Goal: Information Seeking & Learning: Learn about a topic

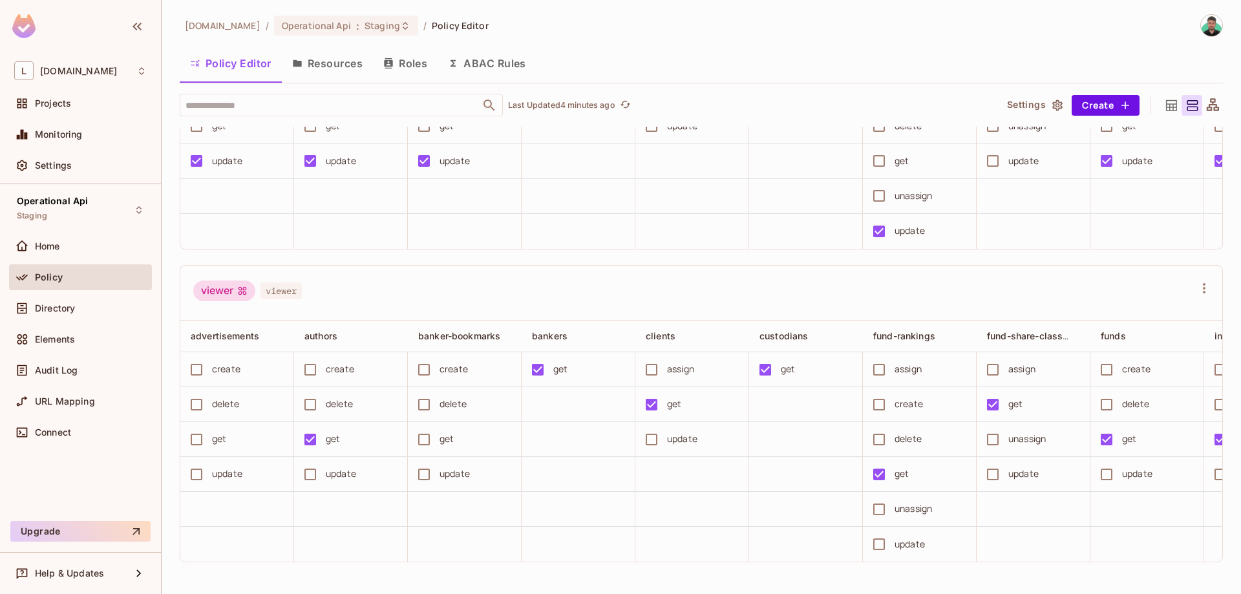
click at [1218, 112] on div at bounding box center [1212, 105] width 21 height 21
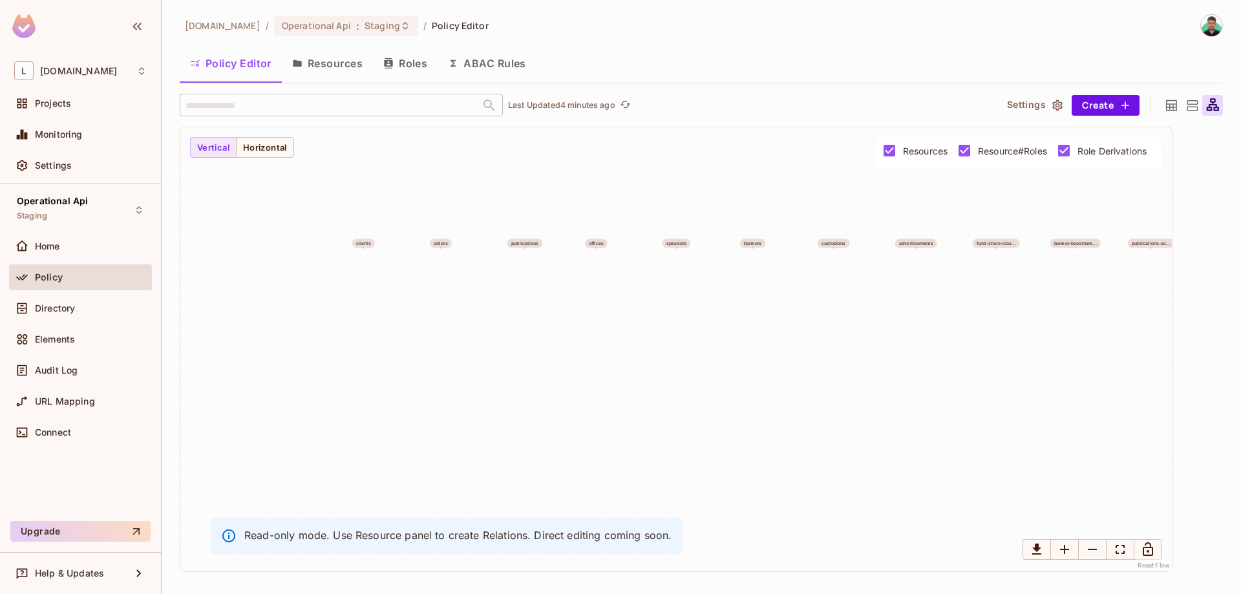
drag, startPoint x: 798, startPoint y: 408, endPoint x: 1149, endPoint y: 302, distance: 366.6
click at [288, 162] on div "clients orders publications offices speakers bankers custodians advertisements …" at bounding box center [675, 349] width 991 height 444
click at [288, 158] on div "clients orders publications offices speakers bankers custodians advertisements …" at bounding box center [675, 349] width 991 height 444
click at [207, 146] on button "Vertical" at bounding box center [213, 147] width 47 height 21
click at [1171, 107] on icon at bounding box center [1171, 106] width 16 height 16
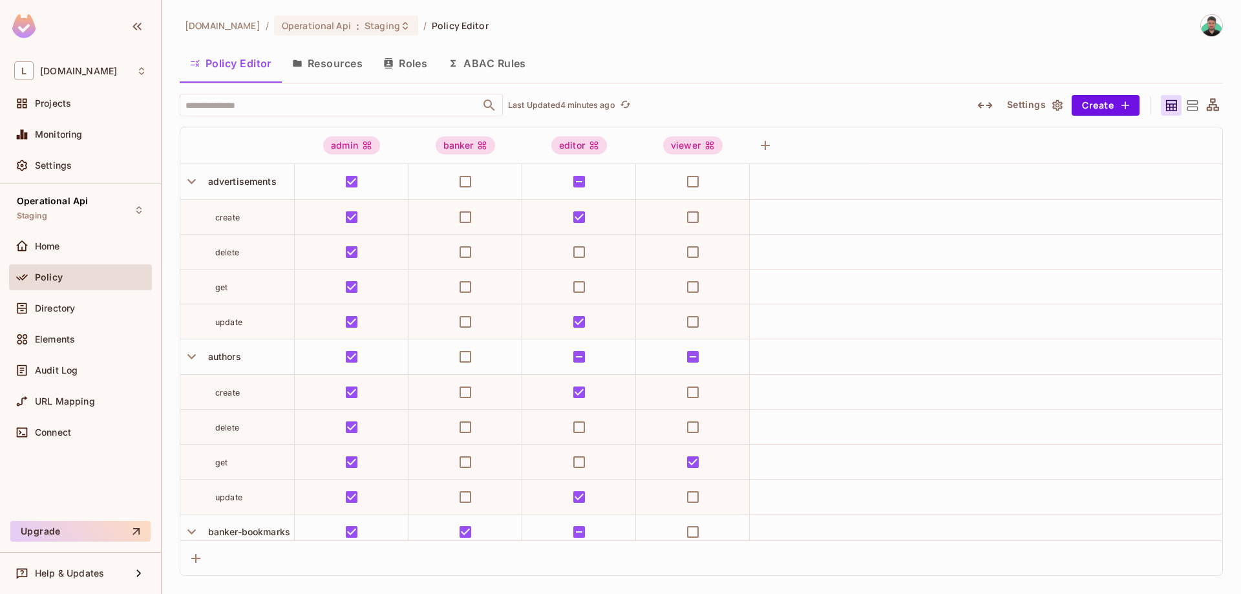
click at [1206, 106] on icon at bounding box center [1213, 106] width 16 height 16
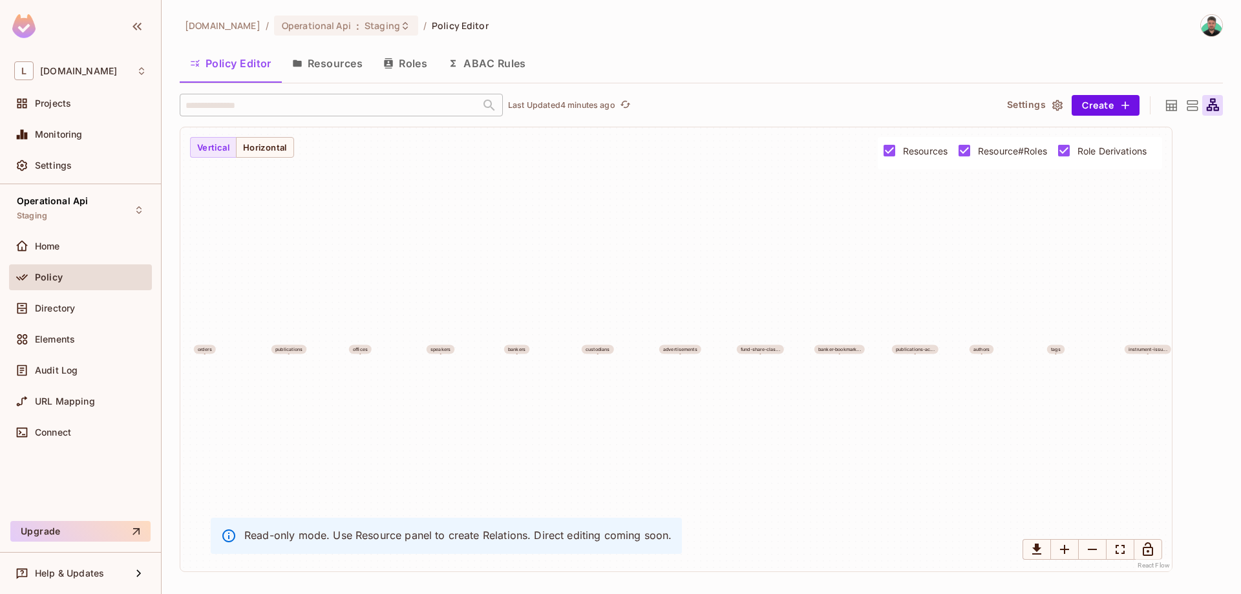
click at [1196, 105] on icon at bounding box center [1192, 106] width 16 height 16
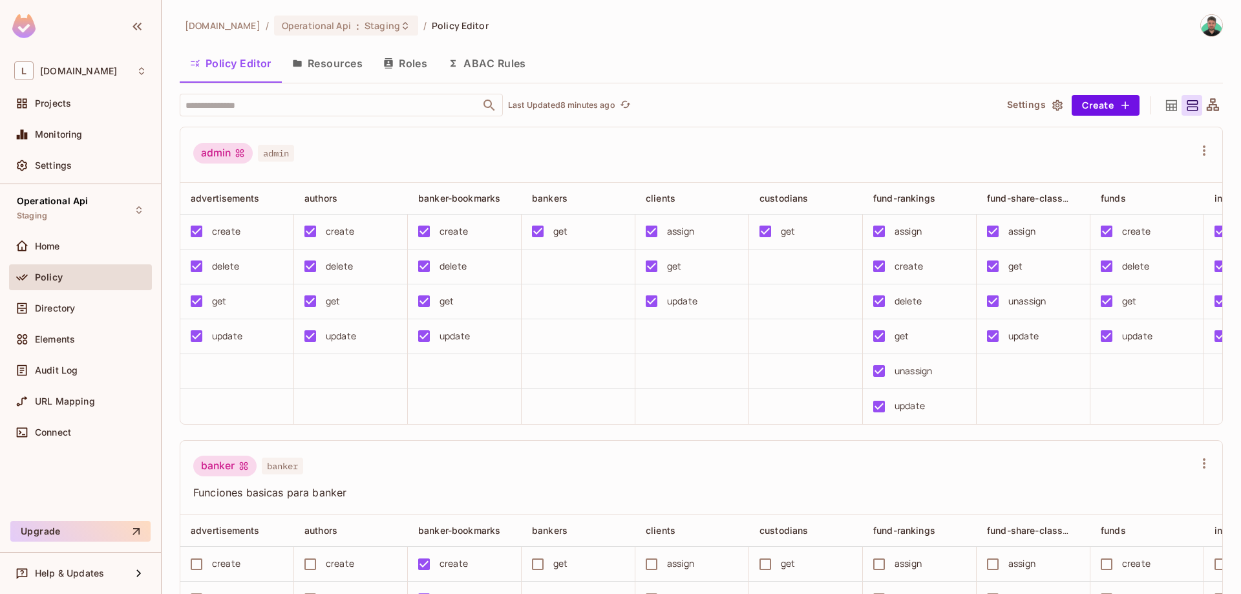
click at [1059, 111] on button "Settings" at bounding box center [1034, 105] width 65 height 21
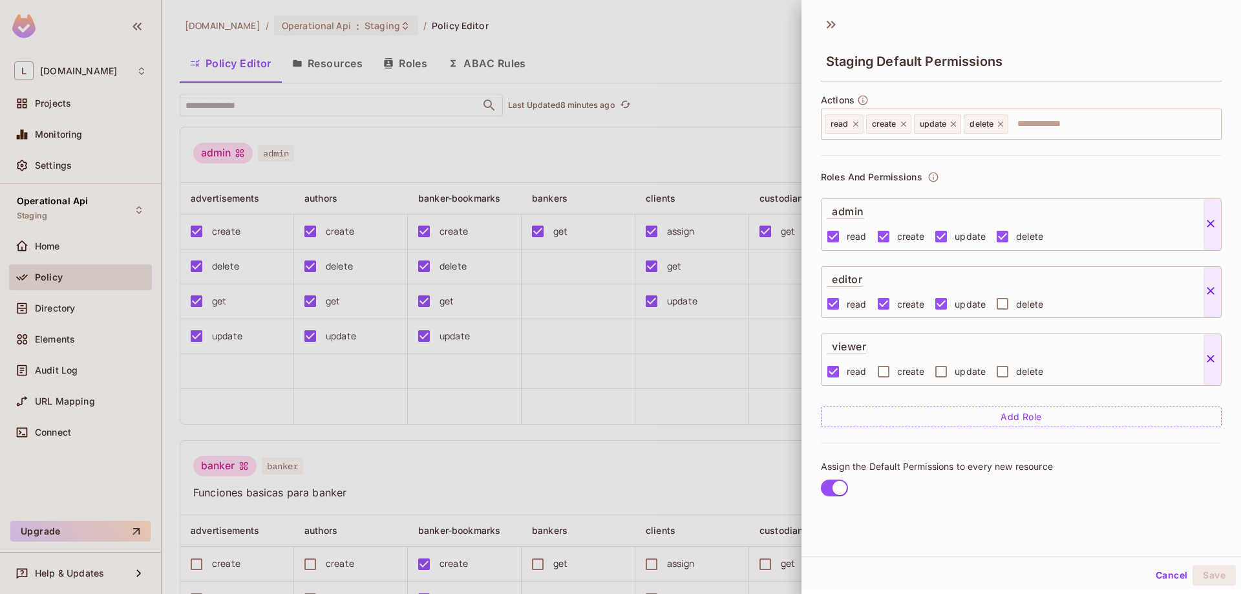
scroll to position [2, 0]
click at [854, 122] on icon at bounding box center [855, 122] width 9 height 9
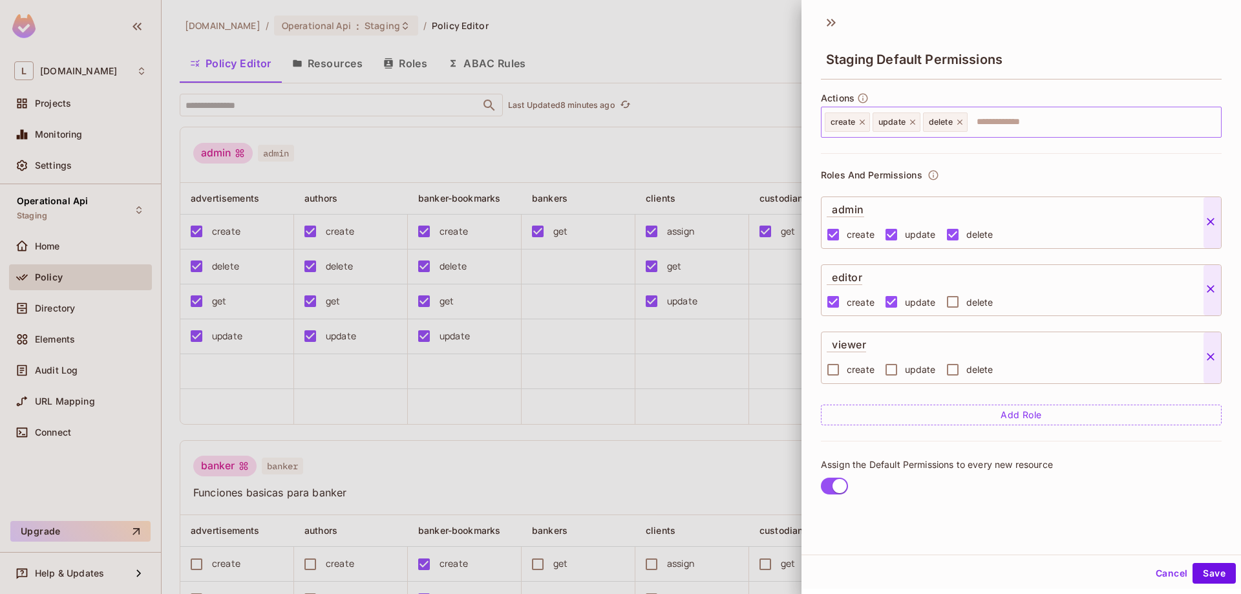
click at [1010, 123] on input "text" at bounding box center [1092, 122] width 247 height 26
type input "***"
click at [1214, 573] on button "Save" at bounding box center [1214, 573] width 43 height 21
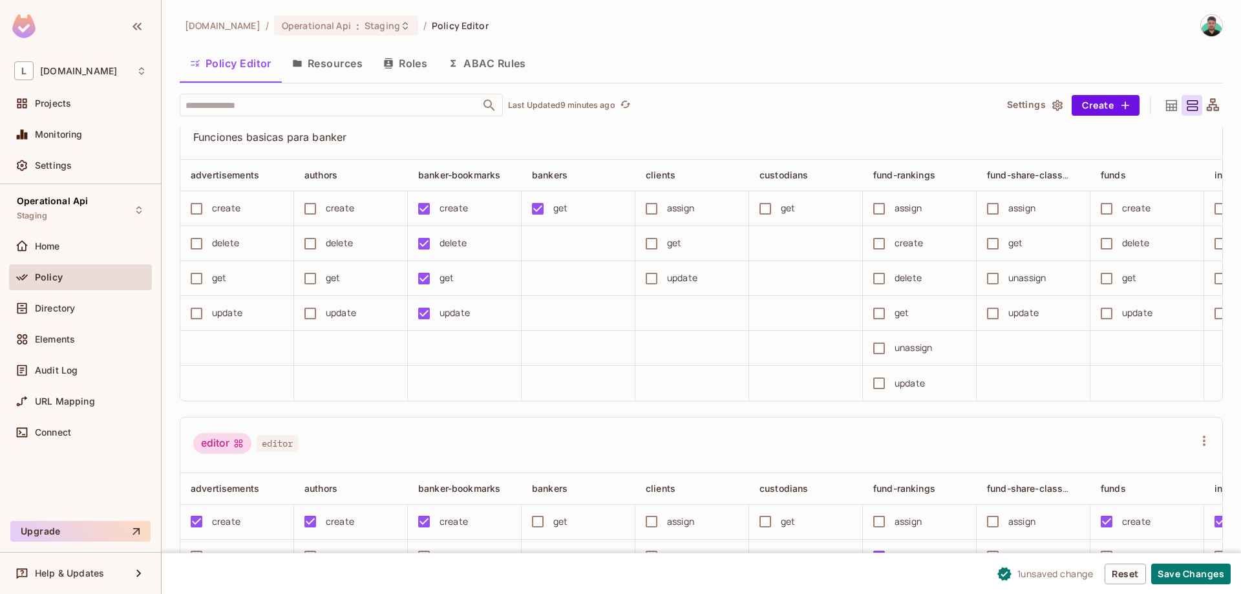
scroll to position [516, 0]
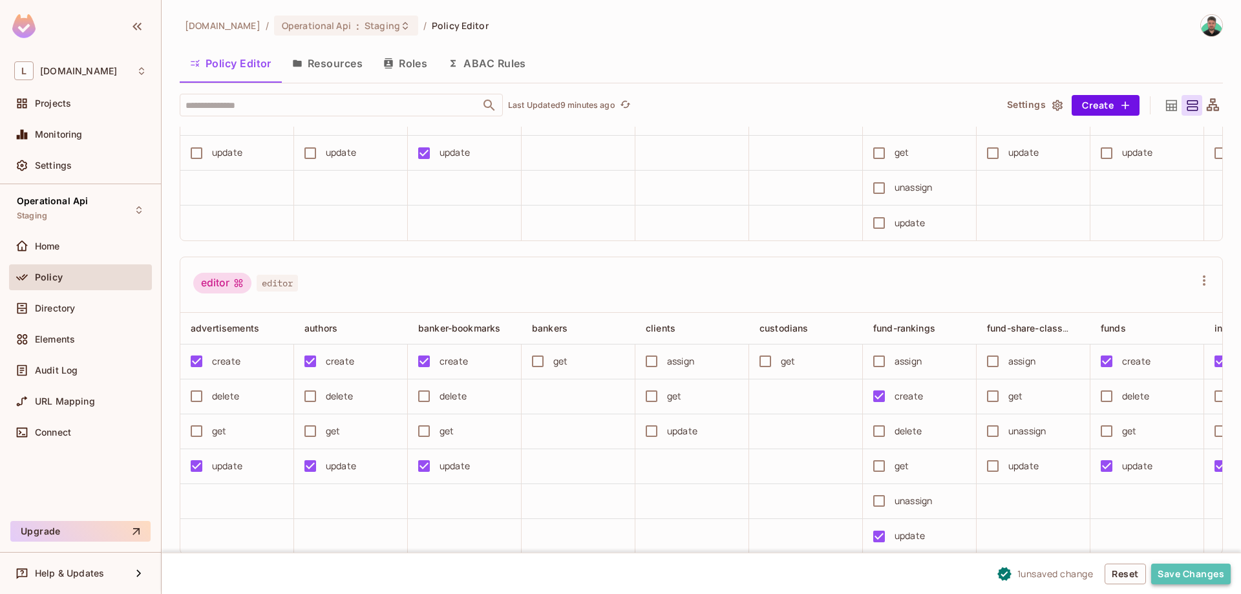
click at [1175, 565] on button "Save Changes" at bounding box center [1191, 574] width 80 height 21
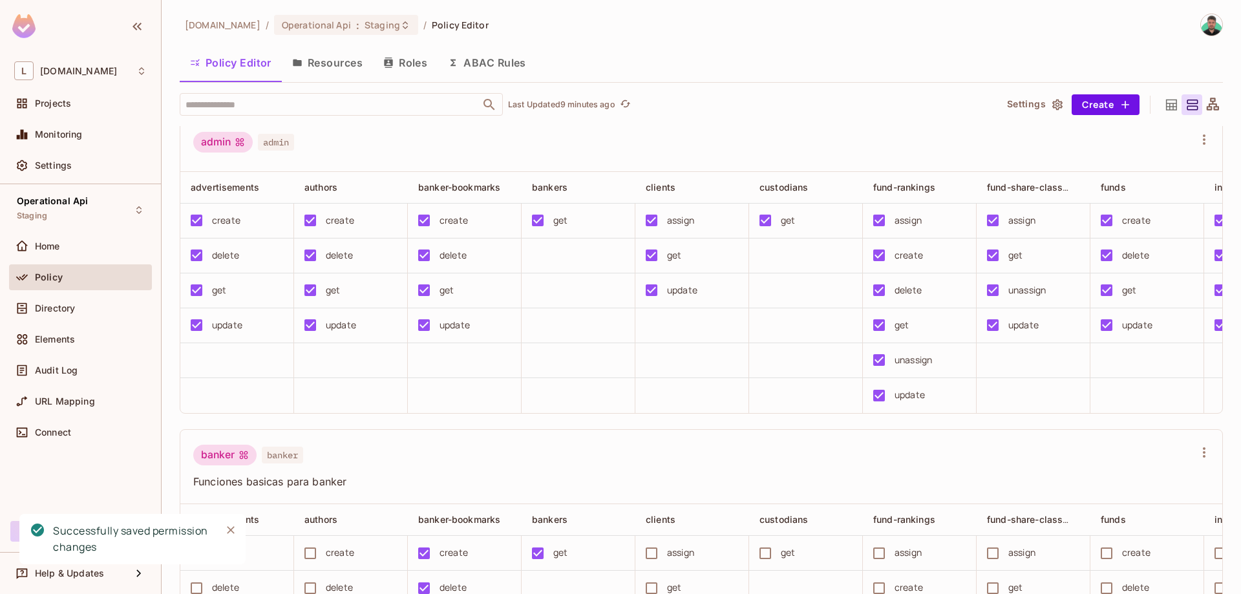
scroll to position [0, 0]
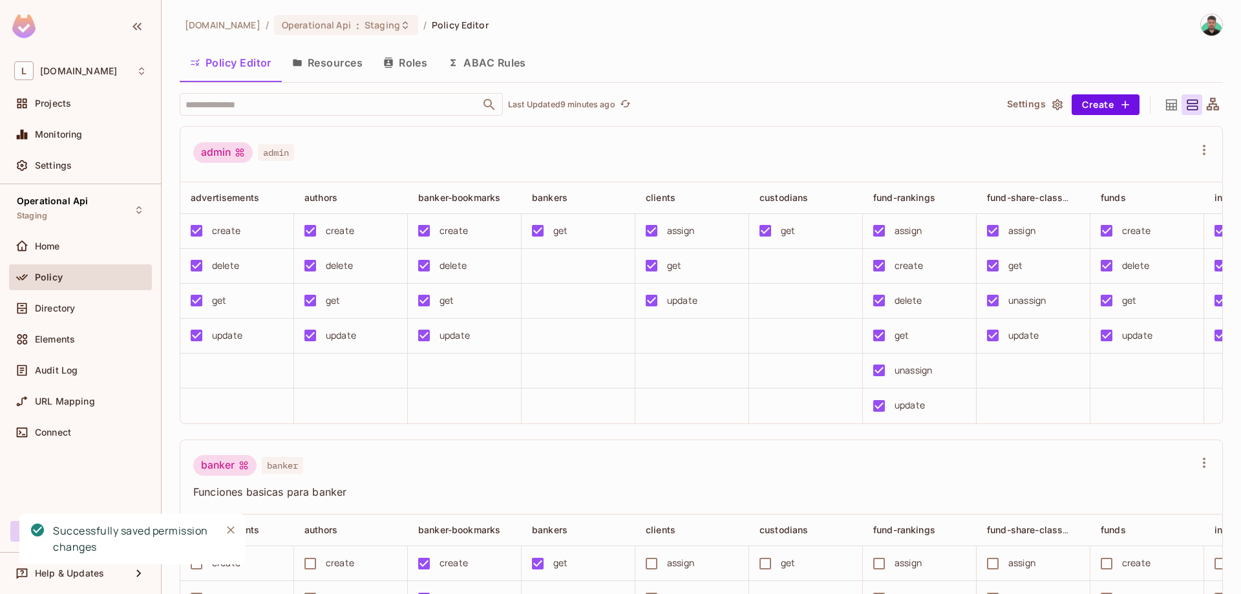
click at [486, 58] on button "ABAC Rules" at bounding box center [487, 63] width 99 height 32
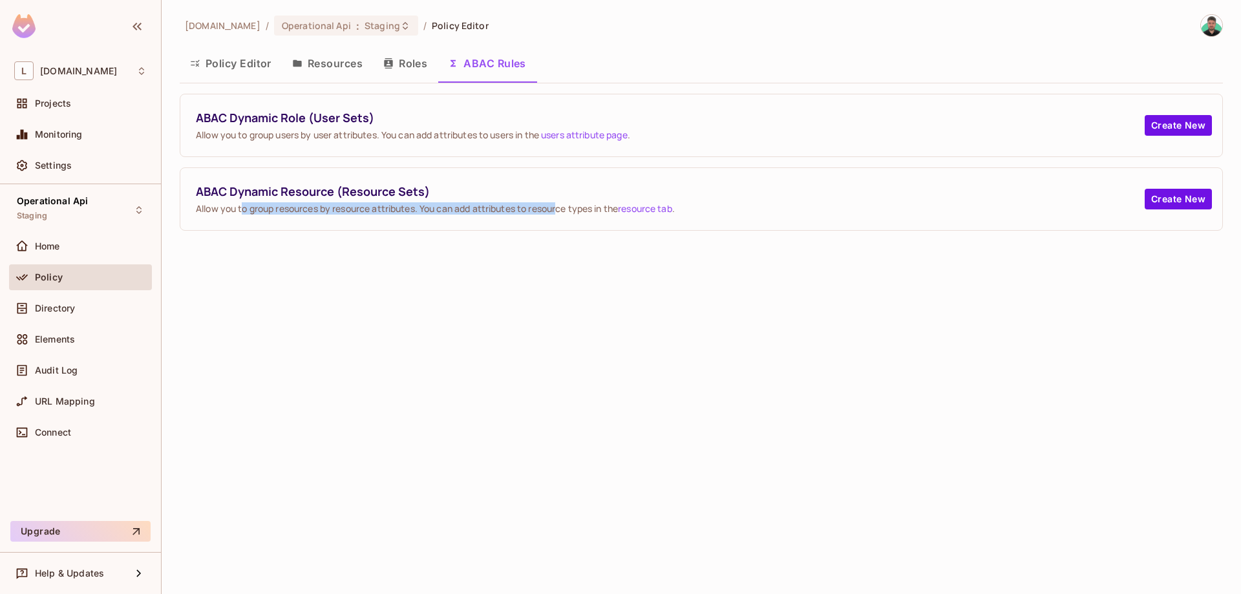
drag, startPoint x: 244, startPoint y: 211, endPoint x: 706, endPoint y: 205, distance: 461.5
click at [588, 209] on span "Allow you to group resources by resource attributes. You can add attributes to …" at bounding box center [670, 208] width 949 height 12
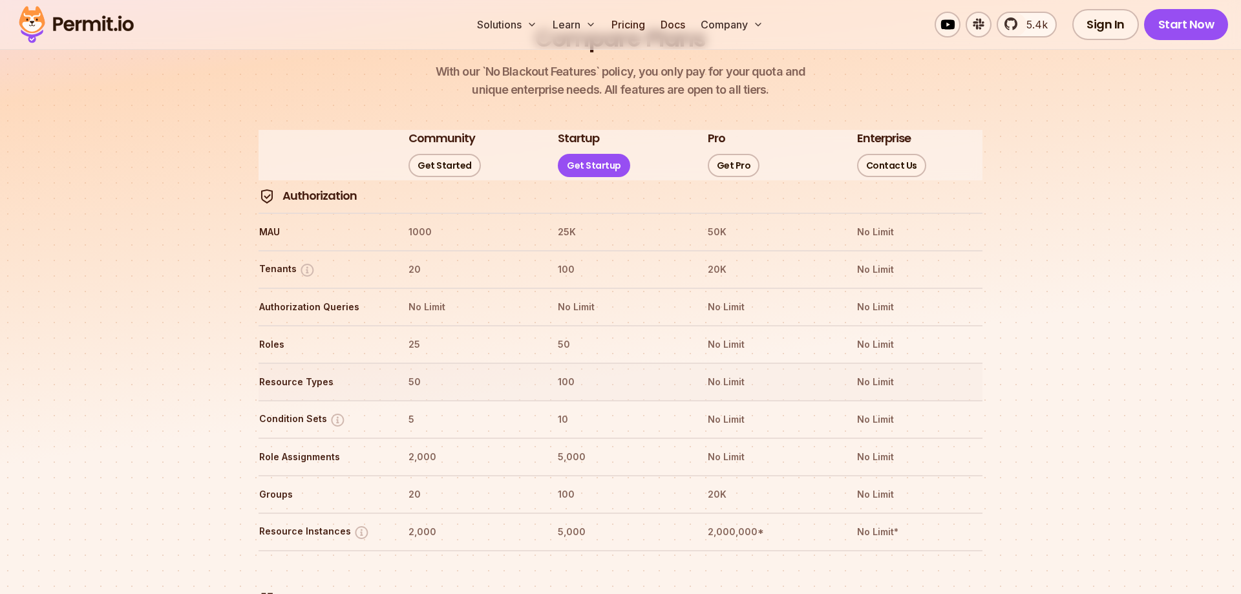
scroll to position [1450, 0]
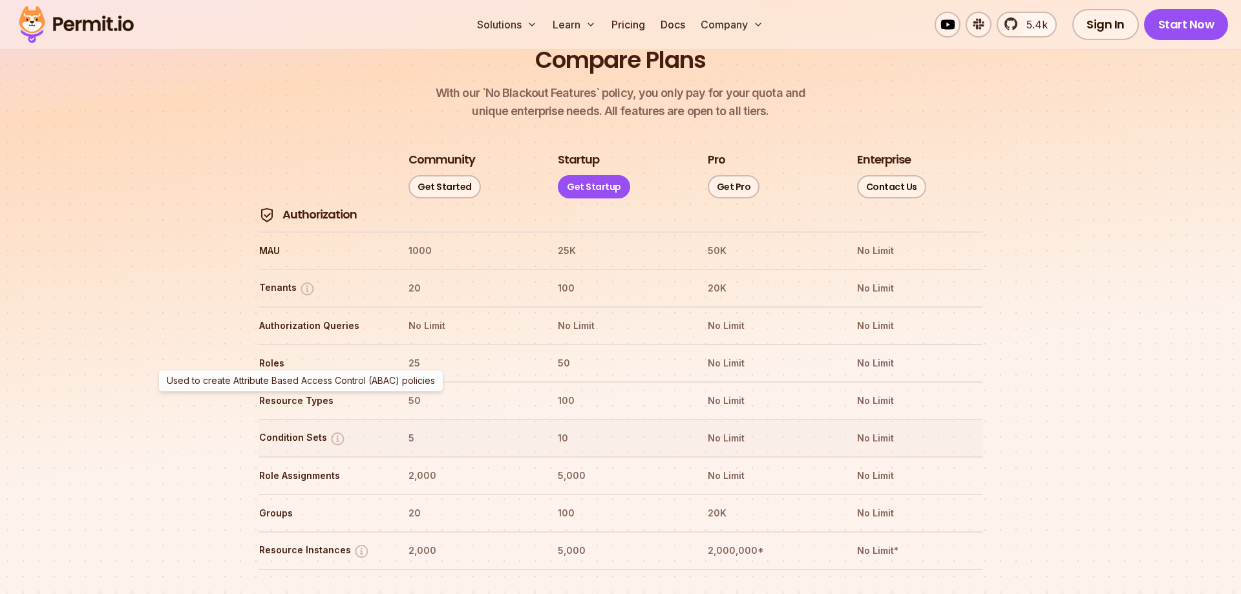
click at [336, 430] on img at bounding box center [338, 438] width 16 height 16
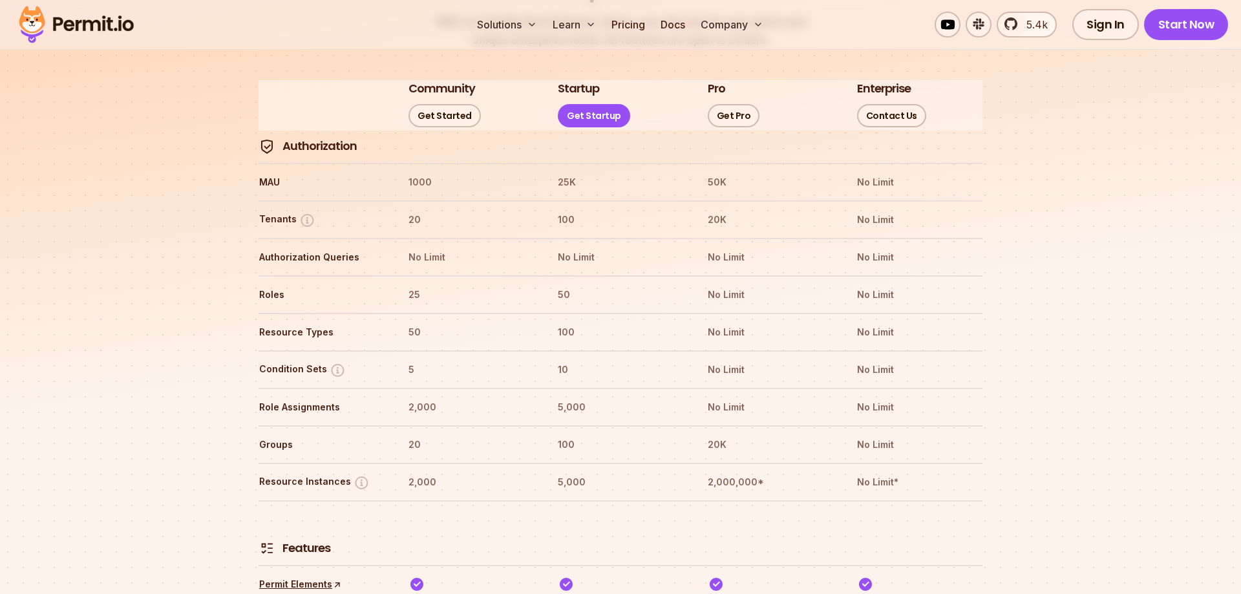
scroll to position [1516, 0]
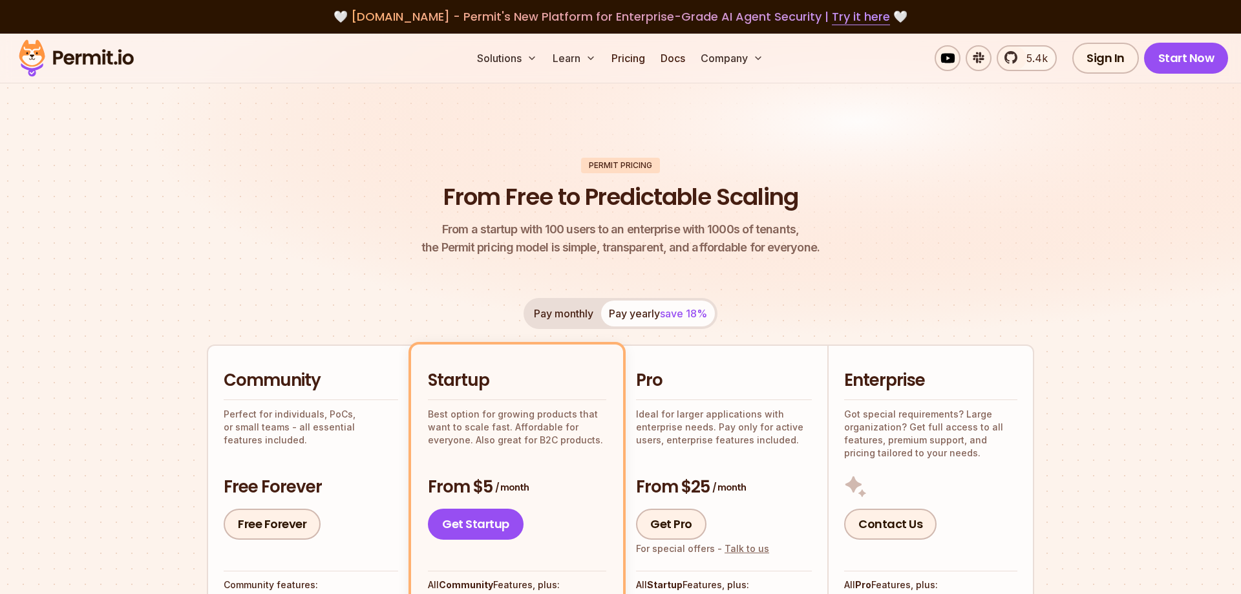
scroll to position [1516, 0]
